Goal: Find specific page/section: Find specific page/section

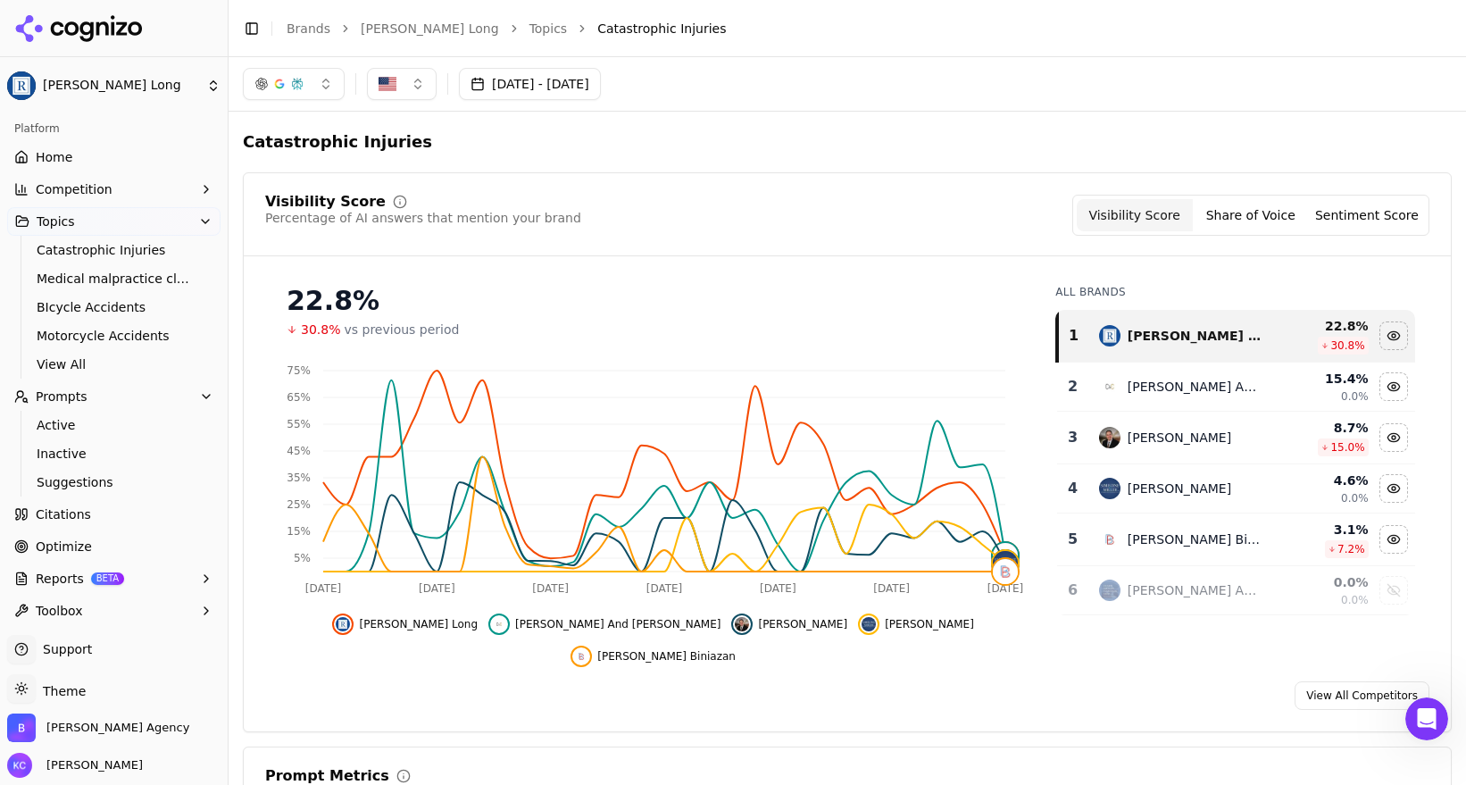
click at [1350, 681] on link "View All Competitors" at bounding box center [1362, 695] width 135 height 29
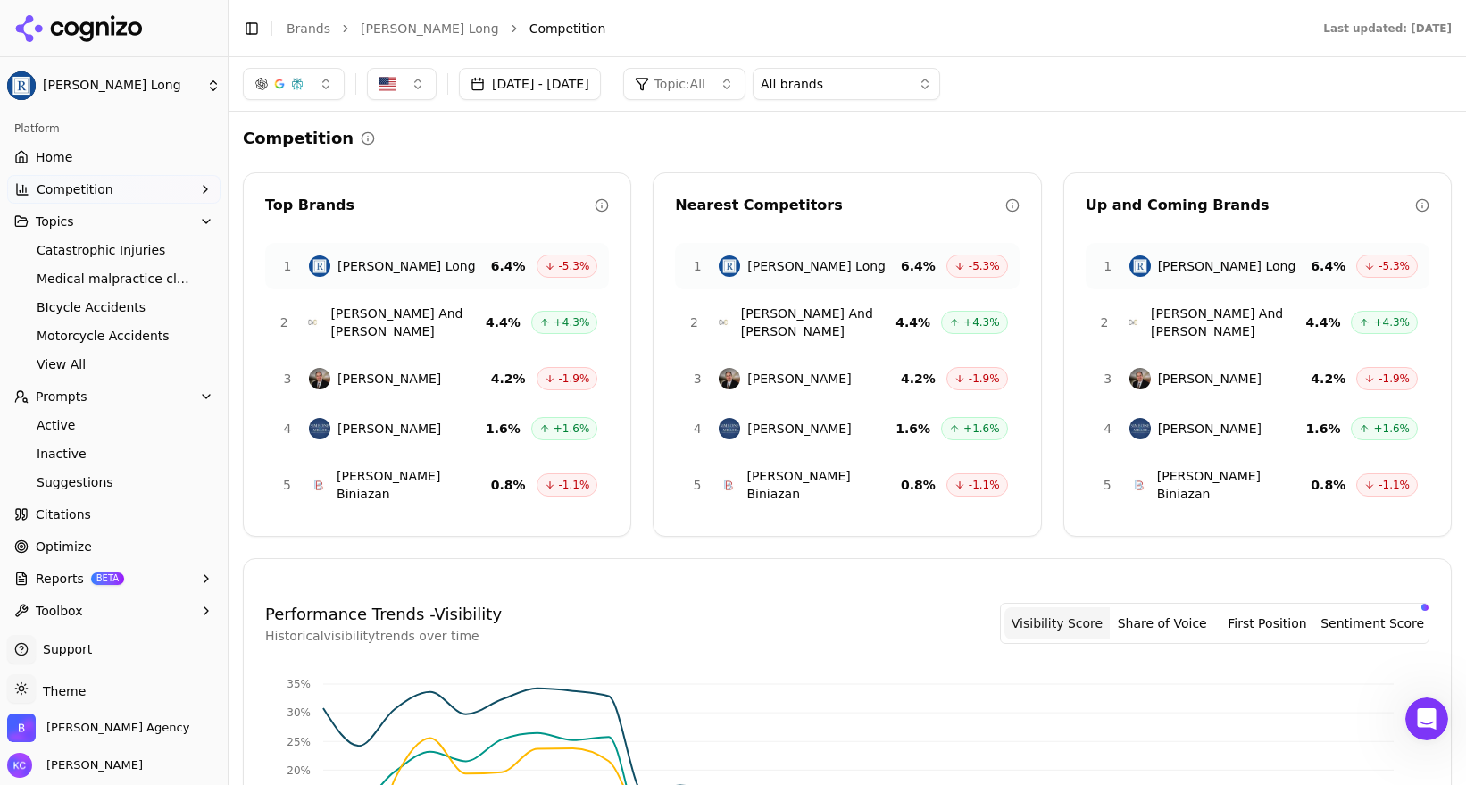
click at [423, 314] on span "[PERSON_NAME] And [PERSON_NAME]" at bounding box center [407, 322] width 155 height 36
click at [62, 576] on span "Reports" at bounding box center [60, 579] width 48 height 18
click at [55, 609] on span "PDF" at bounding box center [114, 607] width 155 height 18
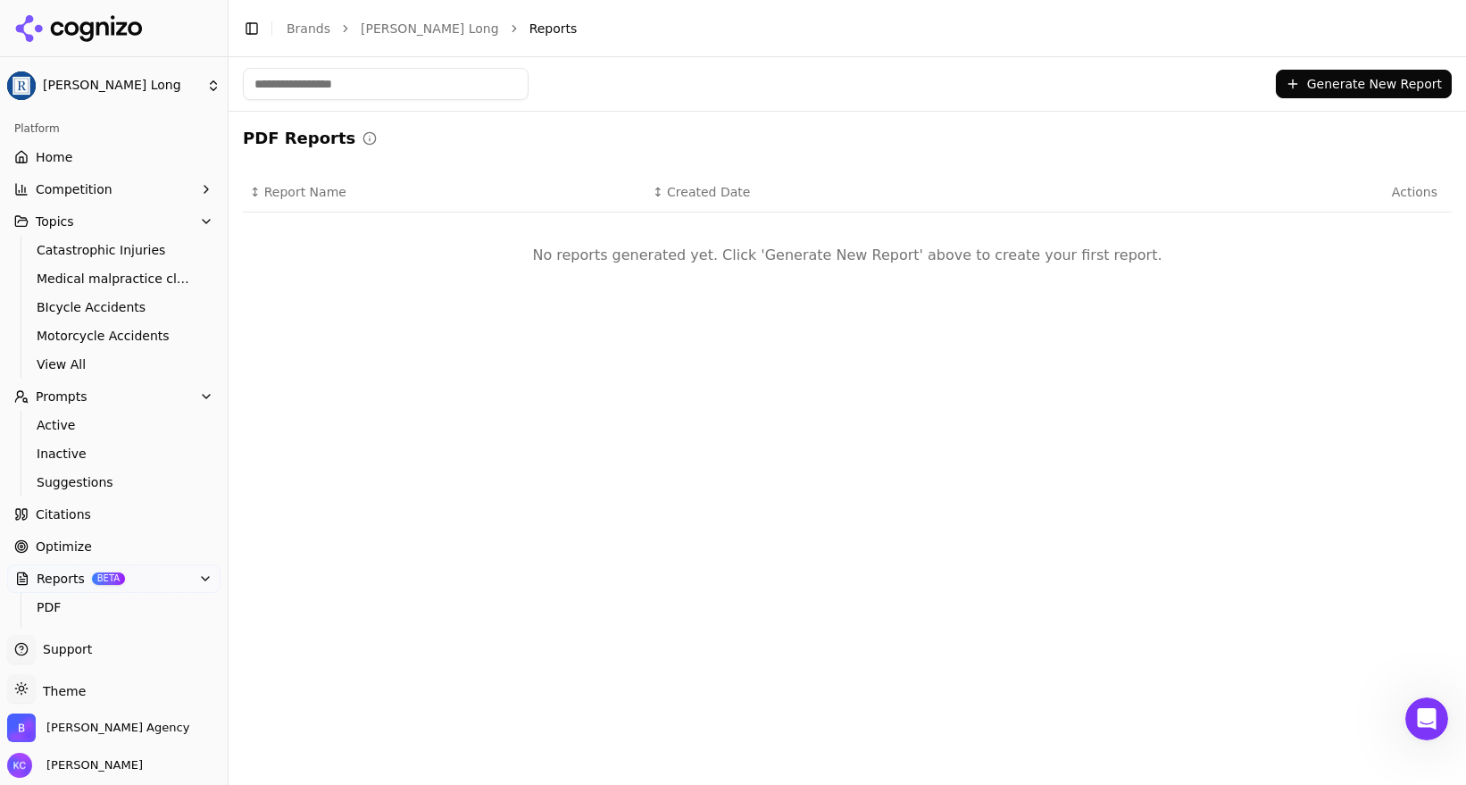
click at [204, 578] on icon "button" at bounding box center [205, 578] width 14 height 14
click at [207, 572] on icon "button" at bounding box center [205, 578] width 14 height 14
click at [58, 542] on span "Optimize" at bounding box center [64, 547] width 56 height 18
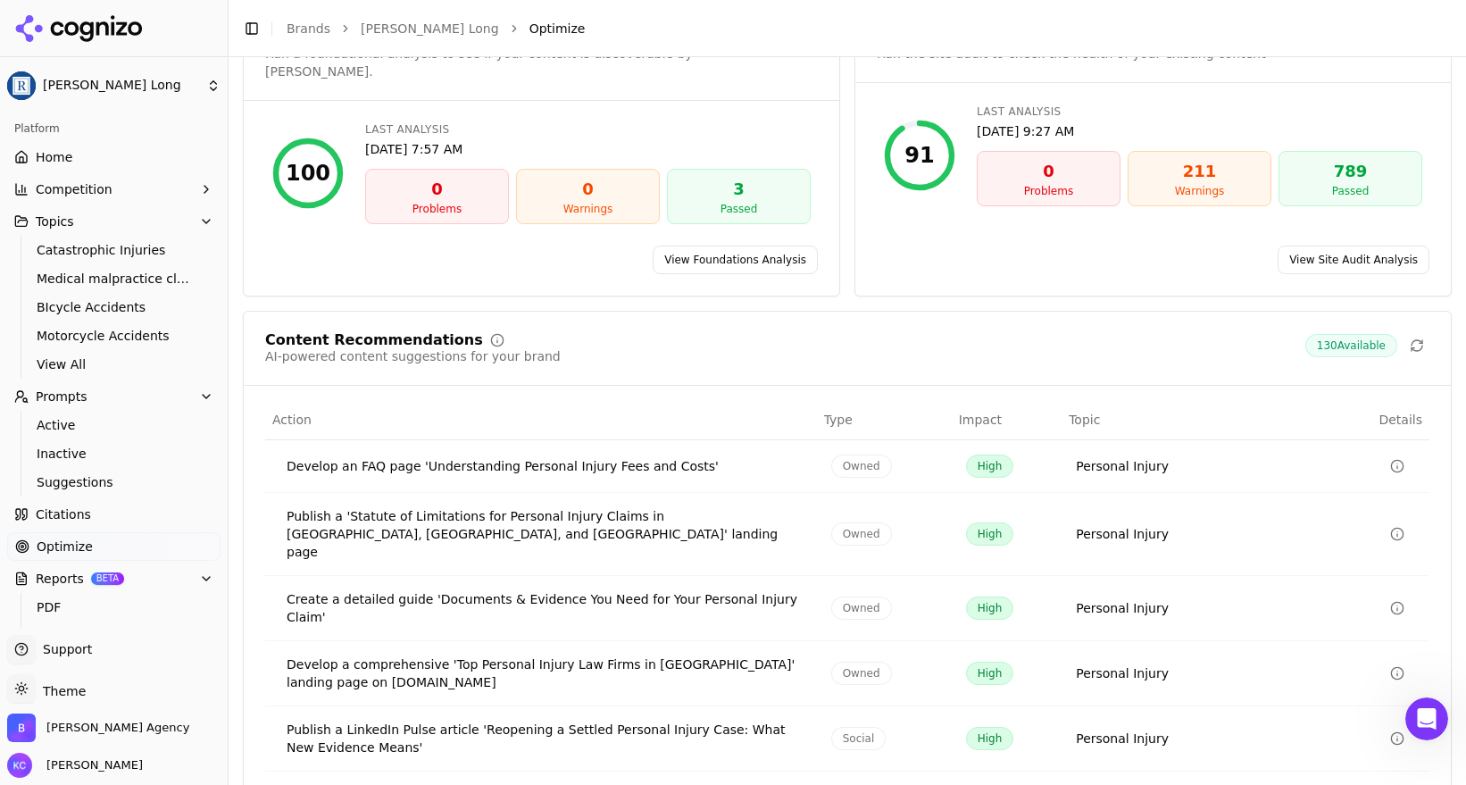
scroll to position [191, 0]
